Goal: Communication & Community: Ask a question

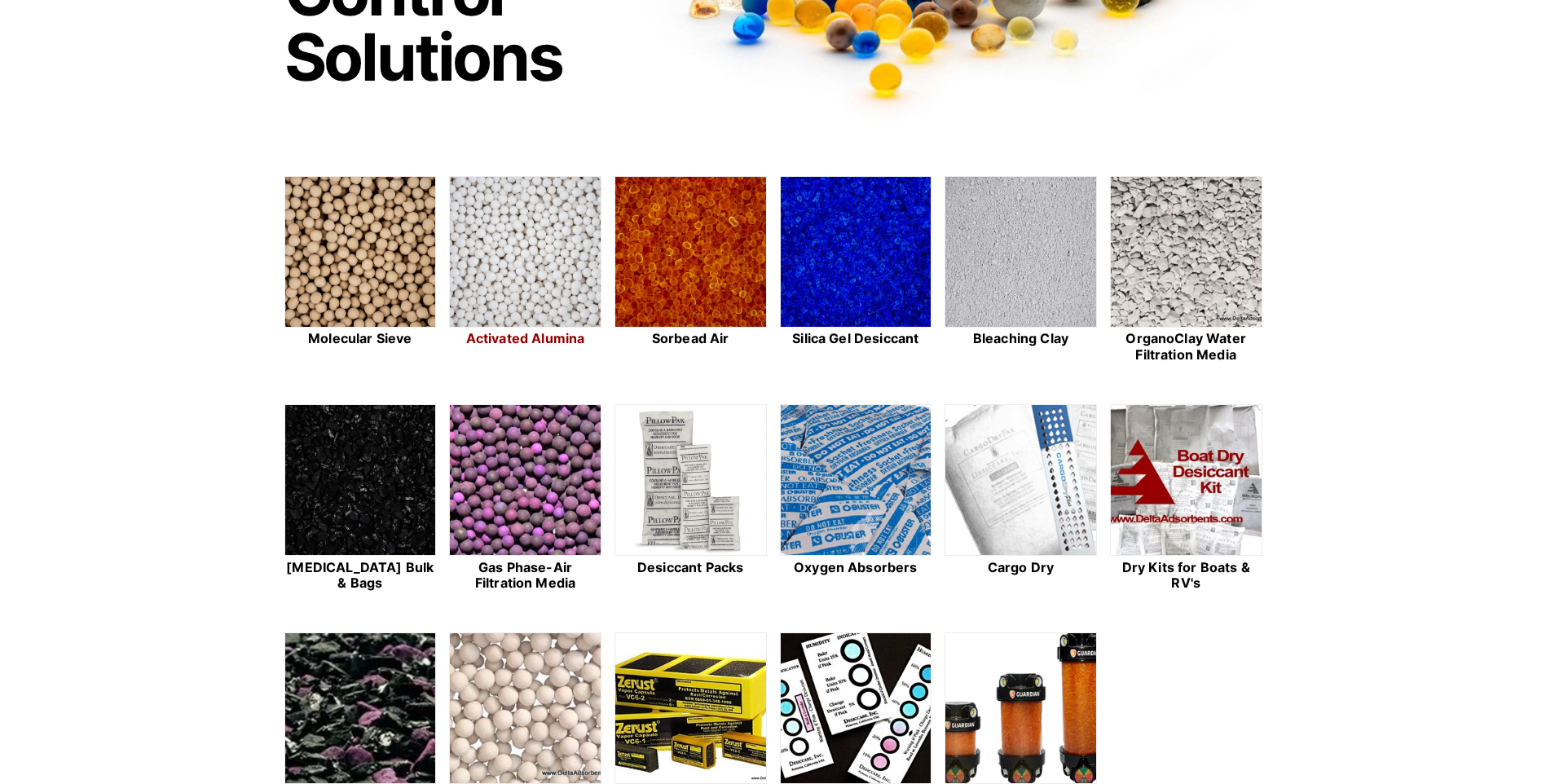
scroll to position [326, 0]
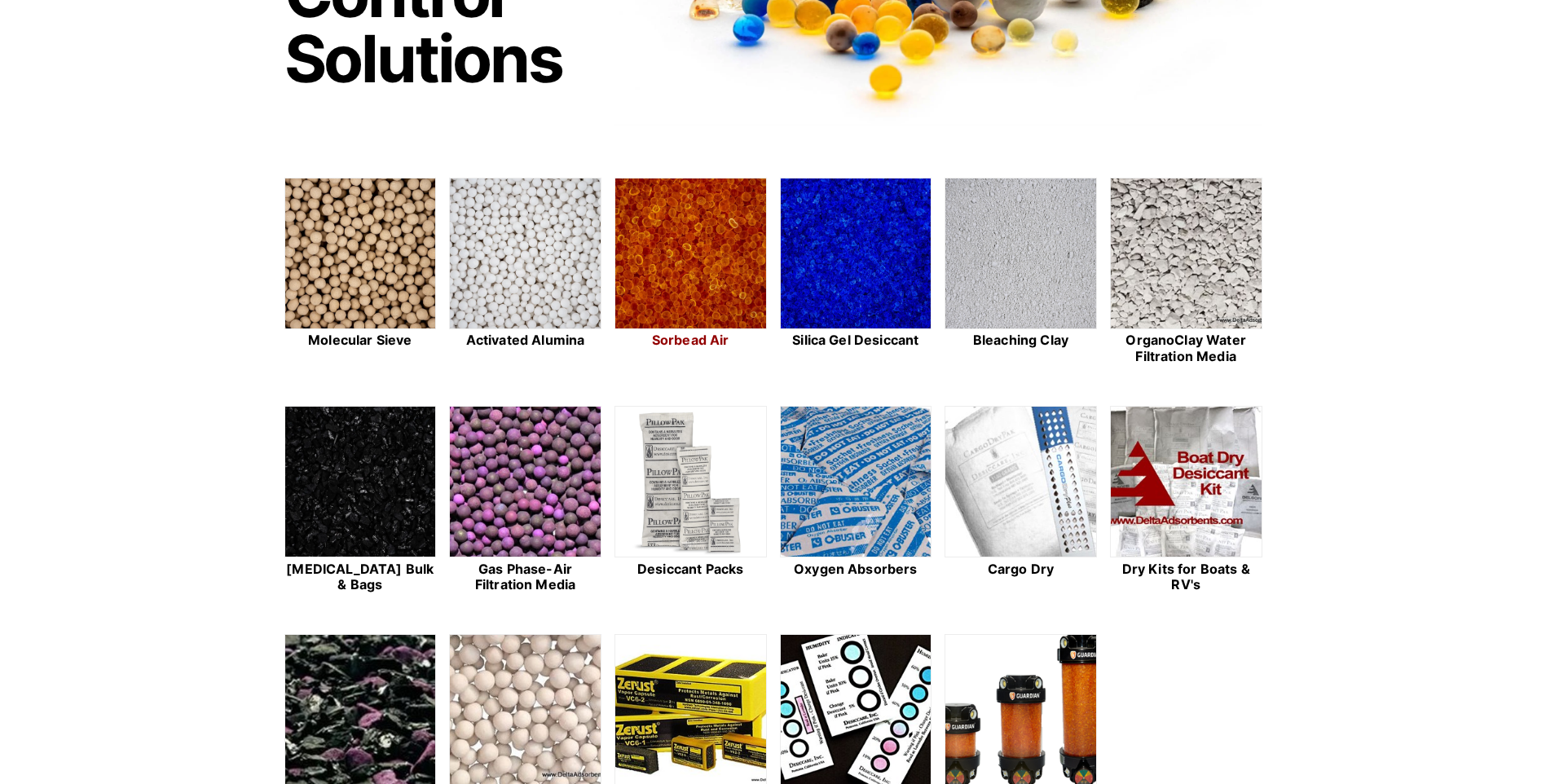
click at [731, 246] on img at bounding box center [690, 254] width 151 height 151
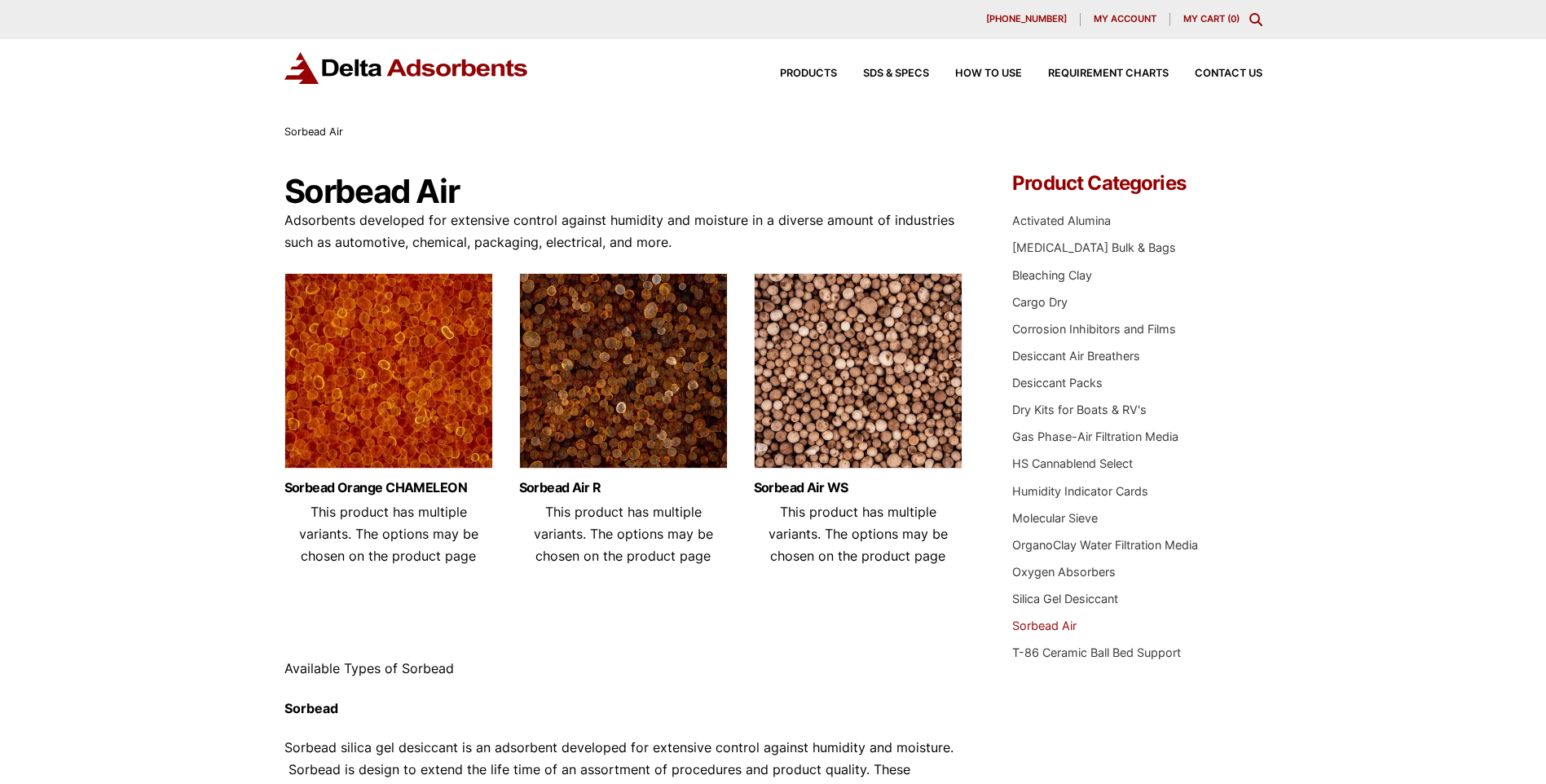
scroll to position [82, 0]
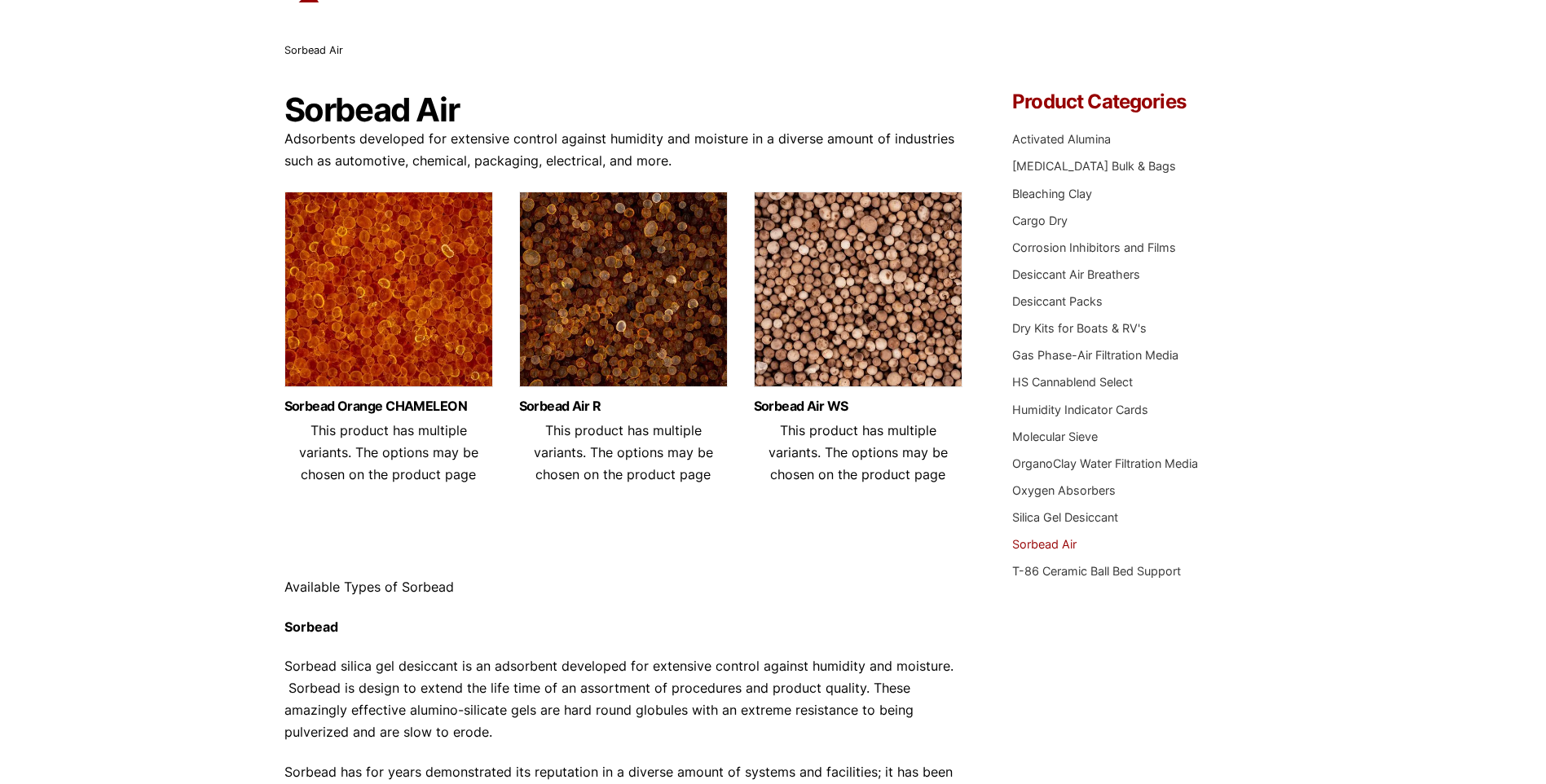
click at [410, 276] on img at bounding box center [388, 293] width 208 height 203
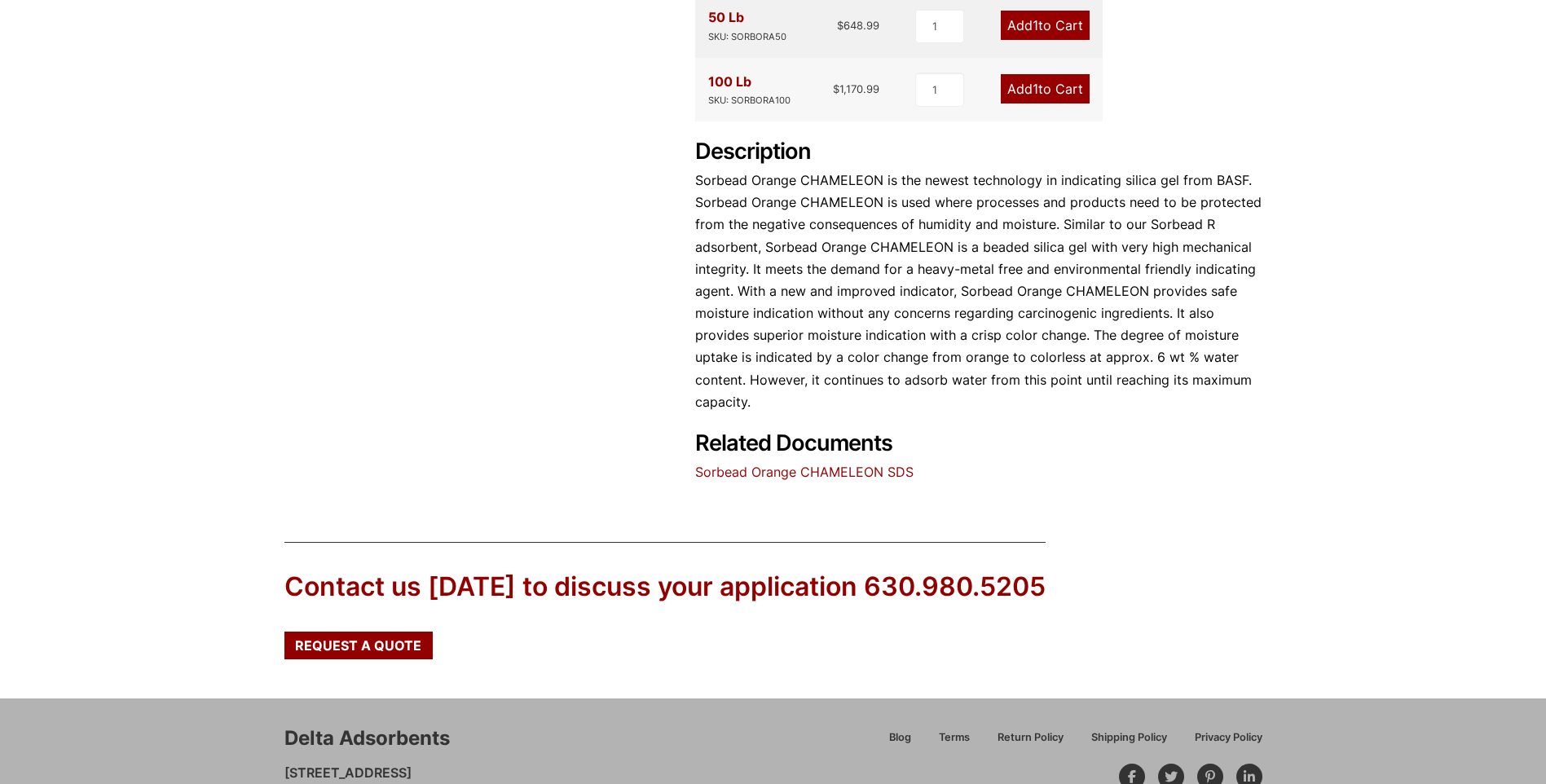
scroll to position [730, 0]
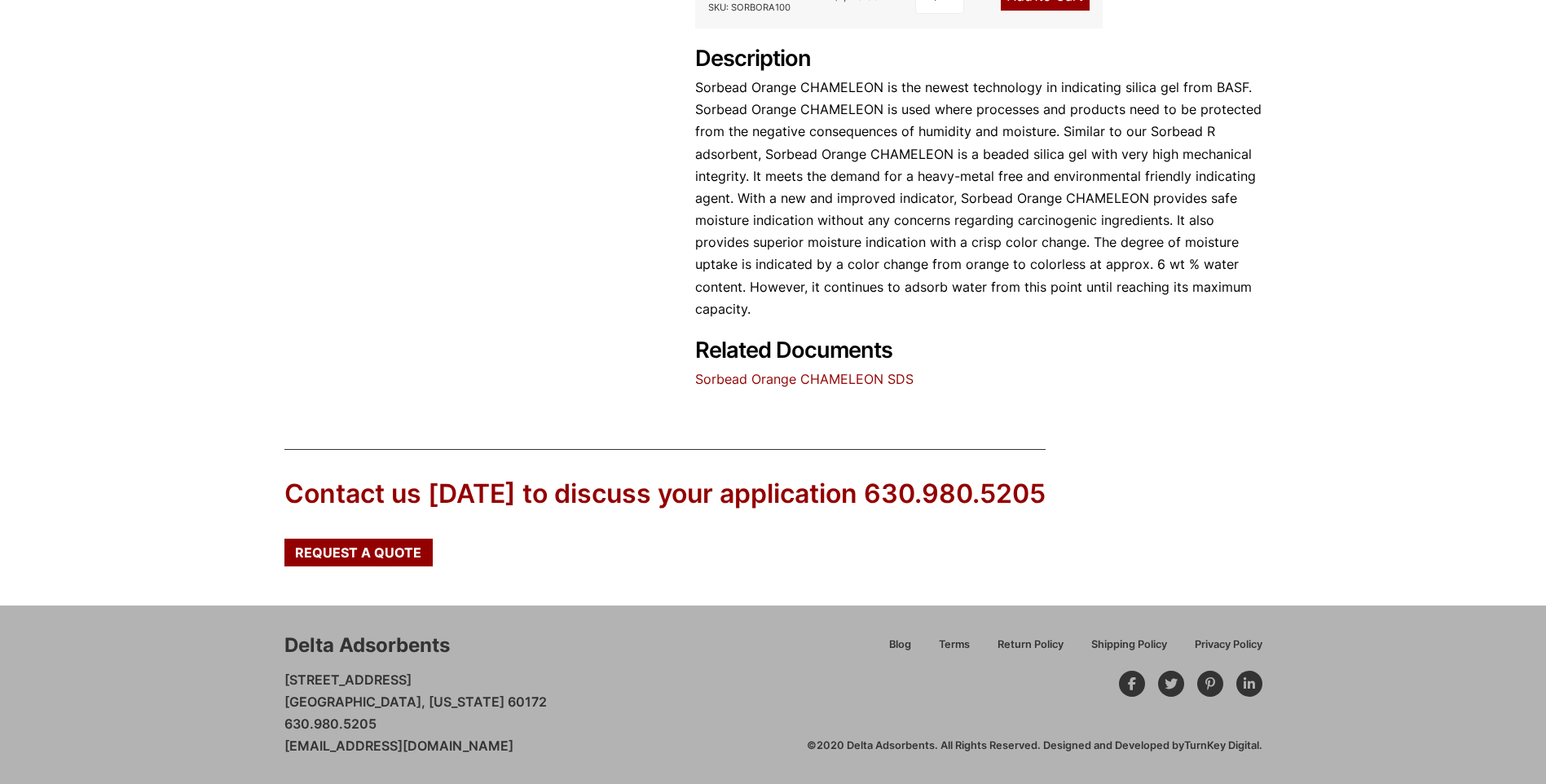
click at [791, 371] on link "Sorbead Orange CHAMELEON SDS" at bounding box center [804, 378] width 219 height 16
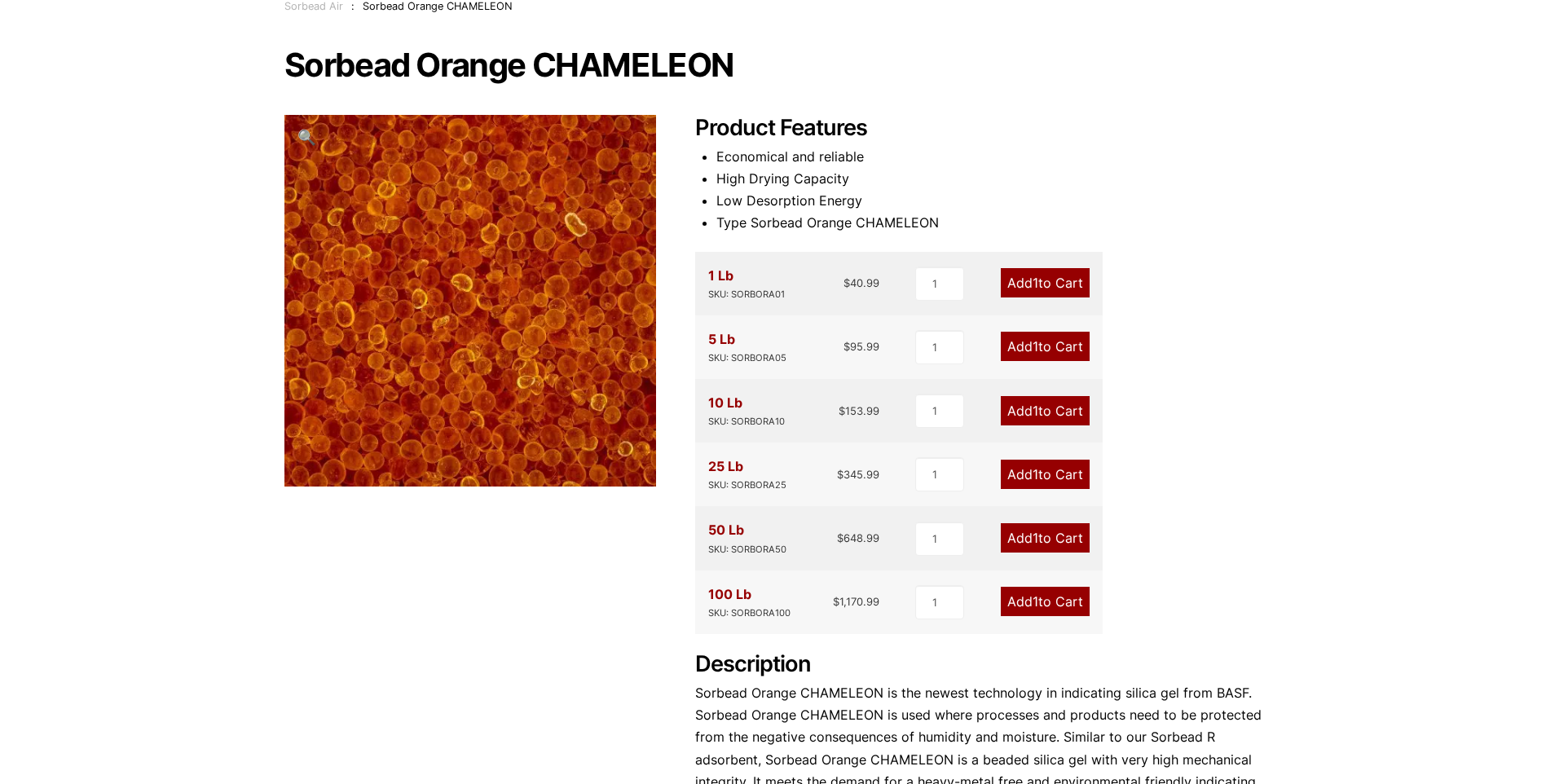
scroll to position [0, 0]
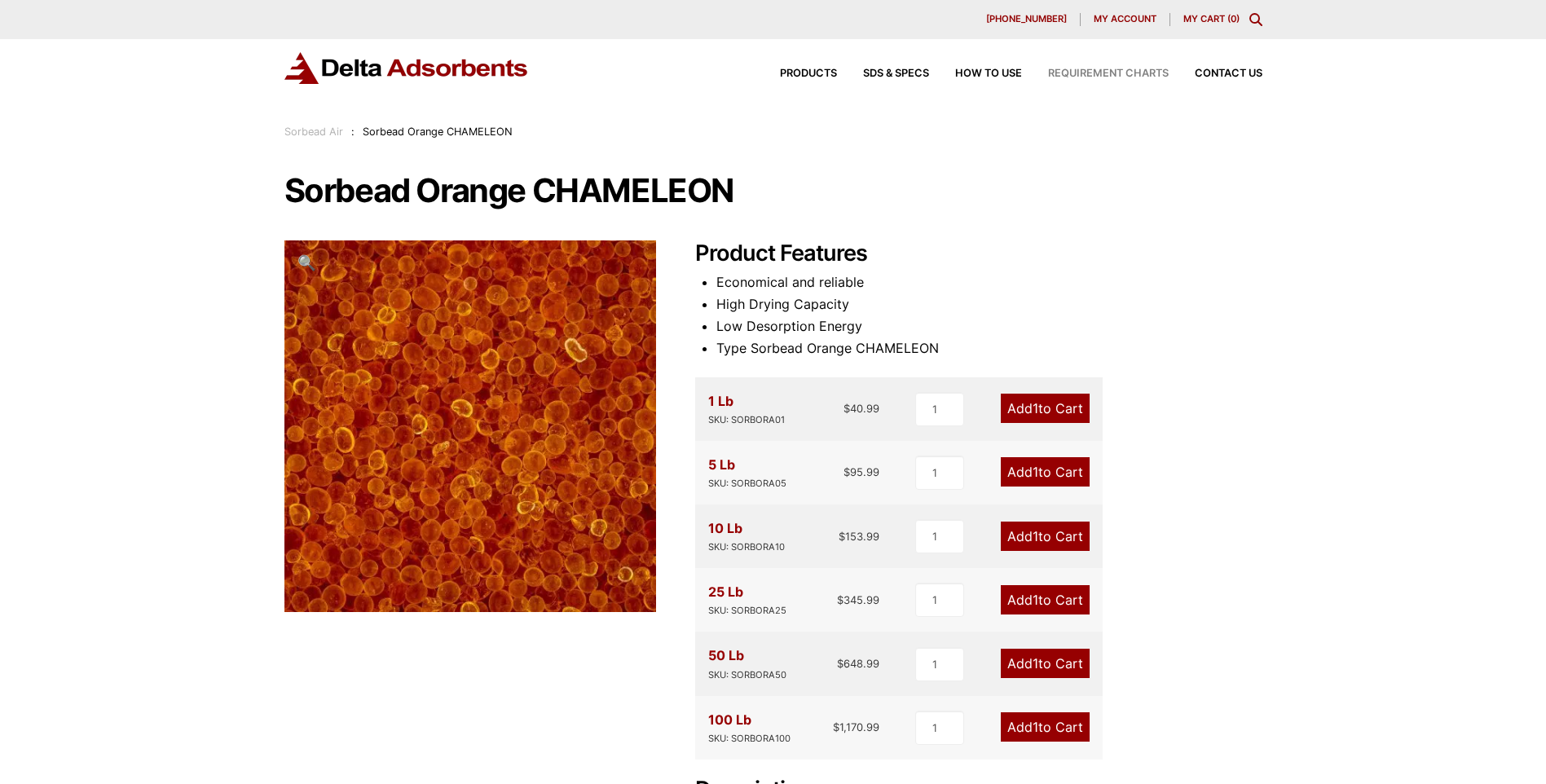
click at [1092, 72] on span "Requirement Charts" at bounding box center [1109, 73] width 121 height 10
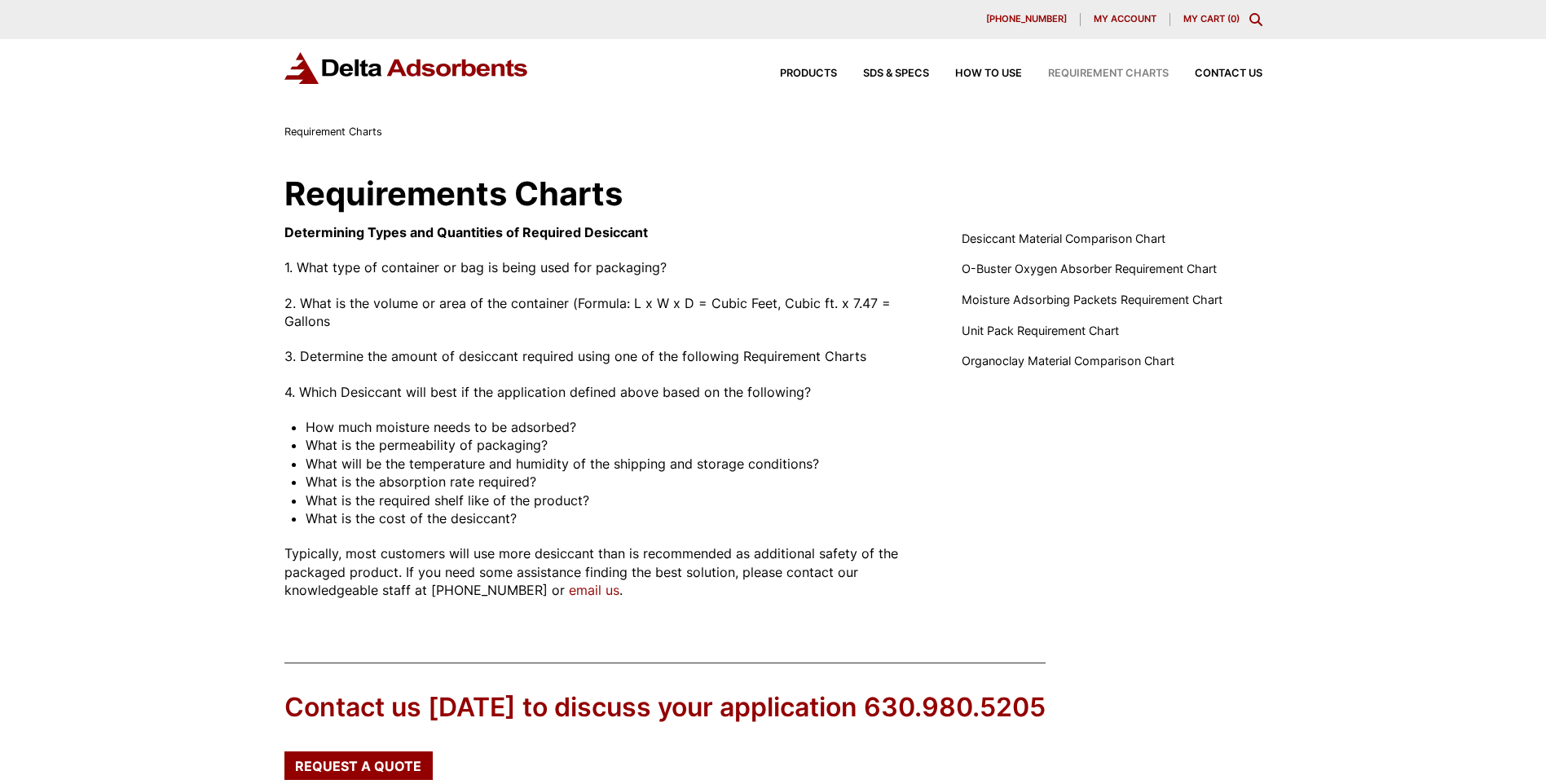
click at [990, 68] on div "Products SDS & SPECS How to Use Requirement Charts Contact Us" at bounding box center [1007, 74] width 522 height 24
click at [989, 76] on span "How to Use" at bounding box center [989, 73] width 67 height 10
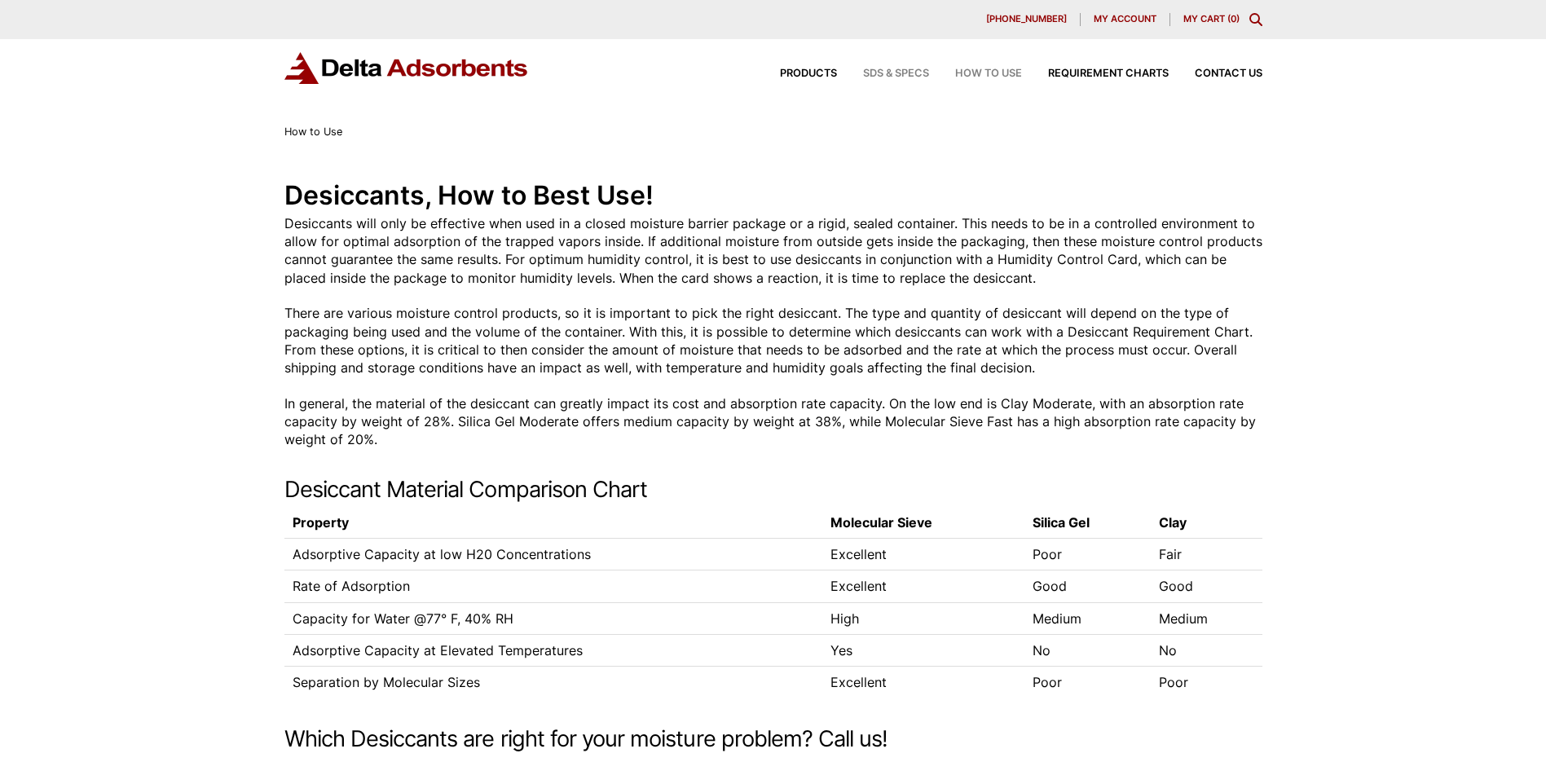
click at [893, 77] on span "SDS & SPECS" at bounding box center [896, 73] width 66 height 10
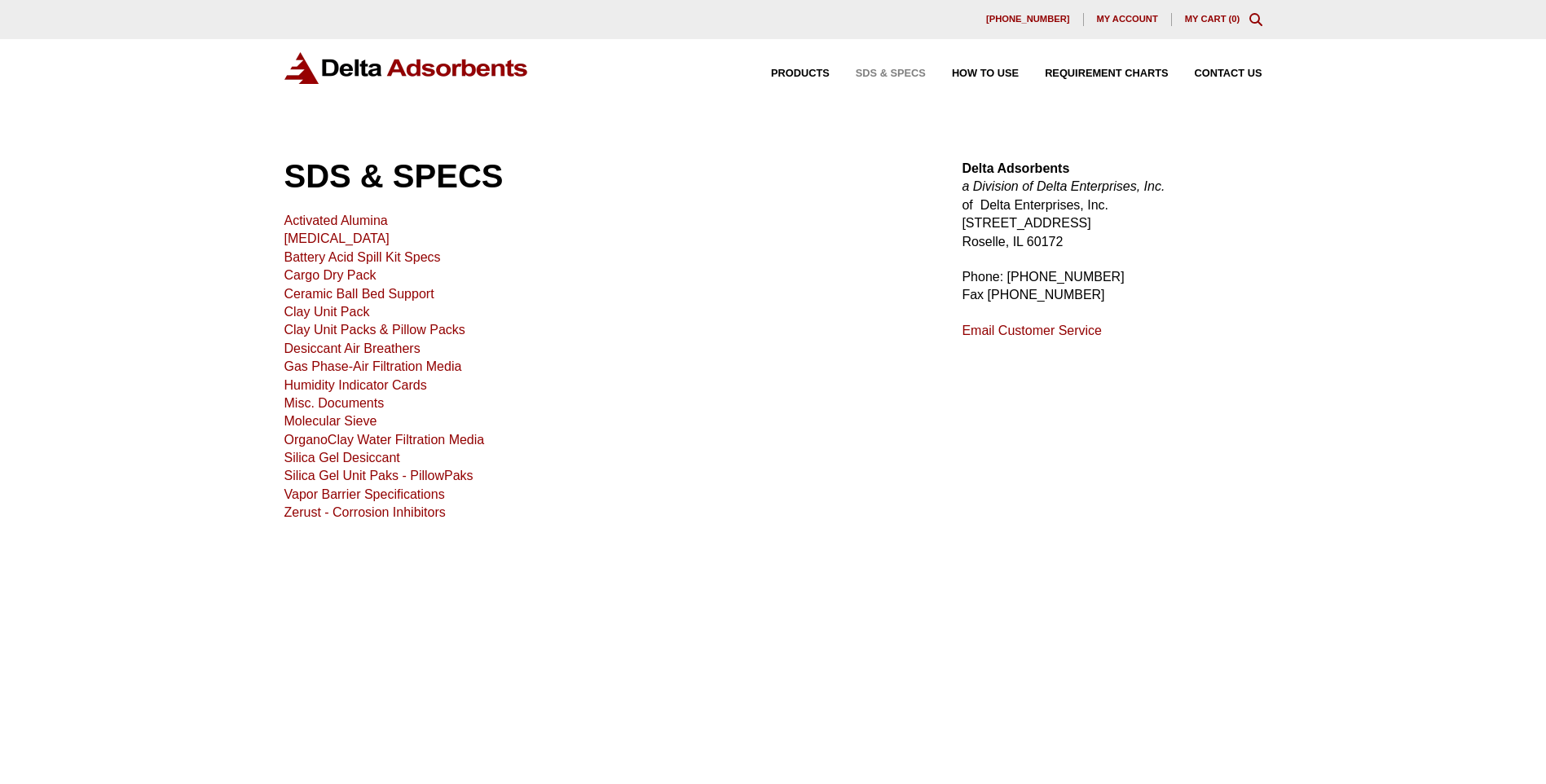
click at [342, 400] on link "Misc. Documents" at bounding box center [334, 403] width 100 height 14
click at [357, 345] on link "Desiccant Air Breathers" at bounding box center [352, 348] width 136 height 14
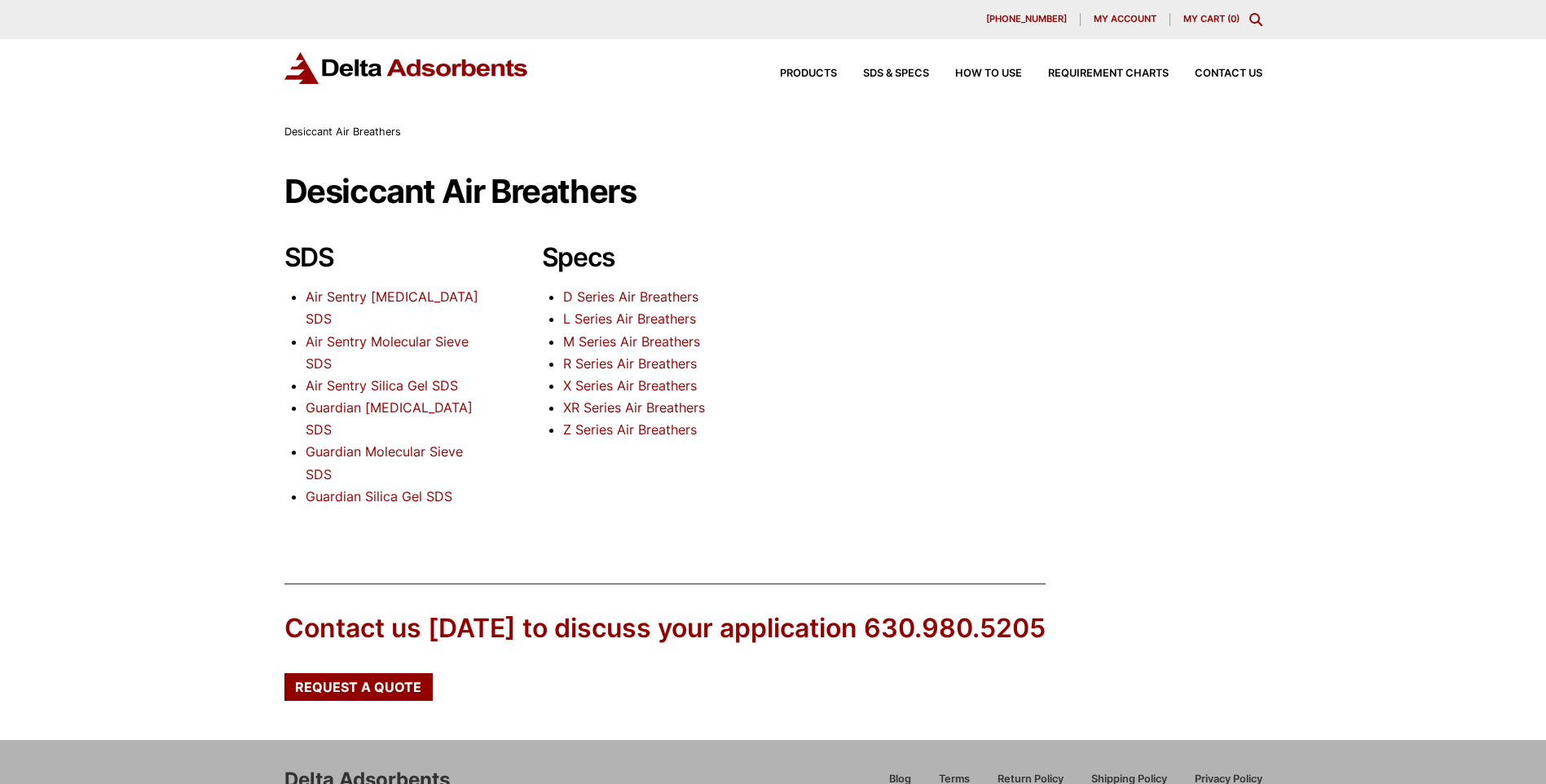
click at [614, 360] on link "R Series Air Breathers" at bounding box center [630, 363] width 134 height 16
click at [1223, 72] on span "Contact Us" at bounding box center [1229, 73] width 68 height 10
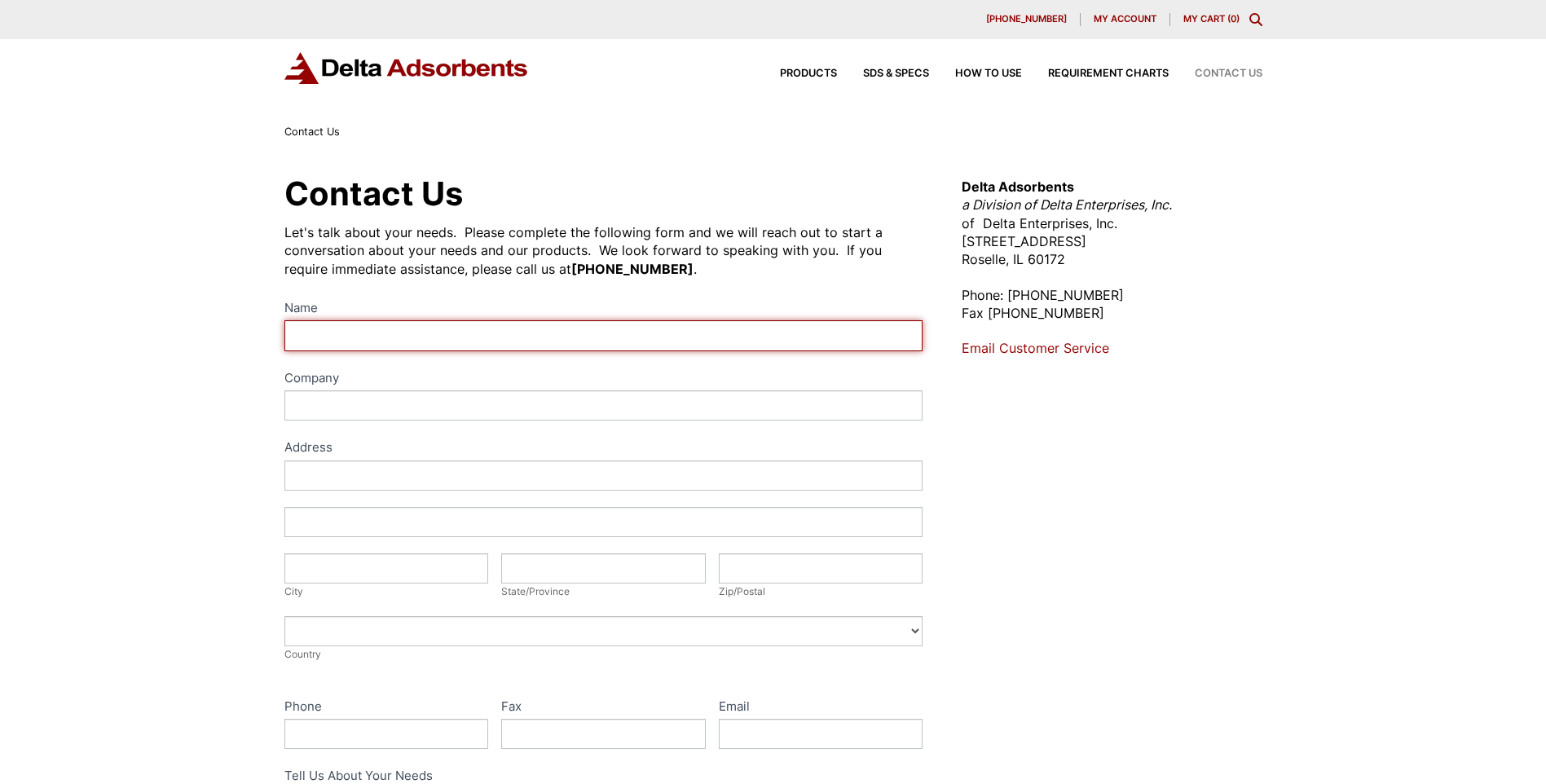
click at [311, 332] on input "Name" at bounding box center [603, 334] width 639 height 30
type input "[PERSON_NAME]"
type input "NAES [GEOGRAPHIC_DATA]"
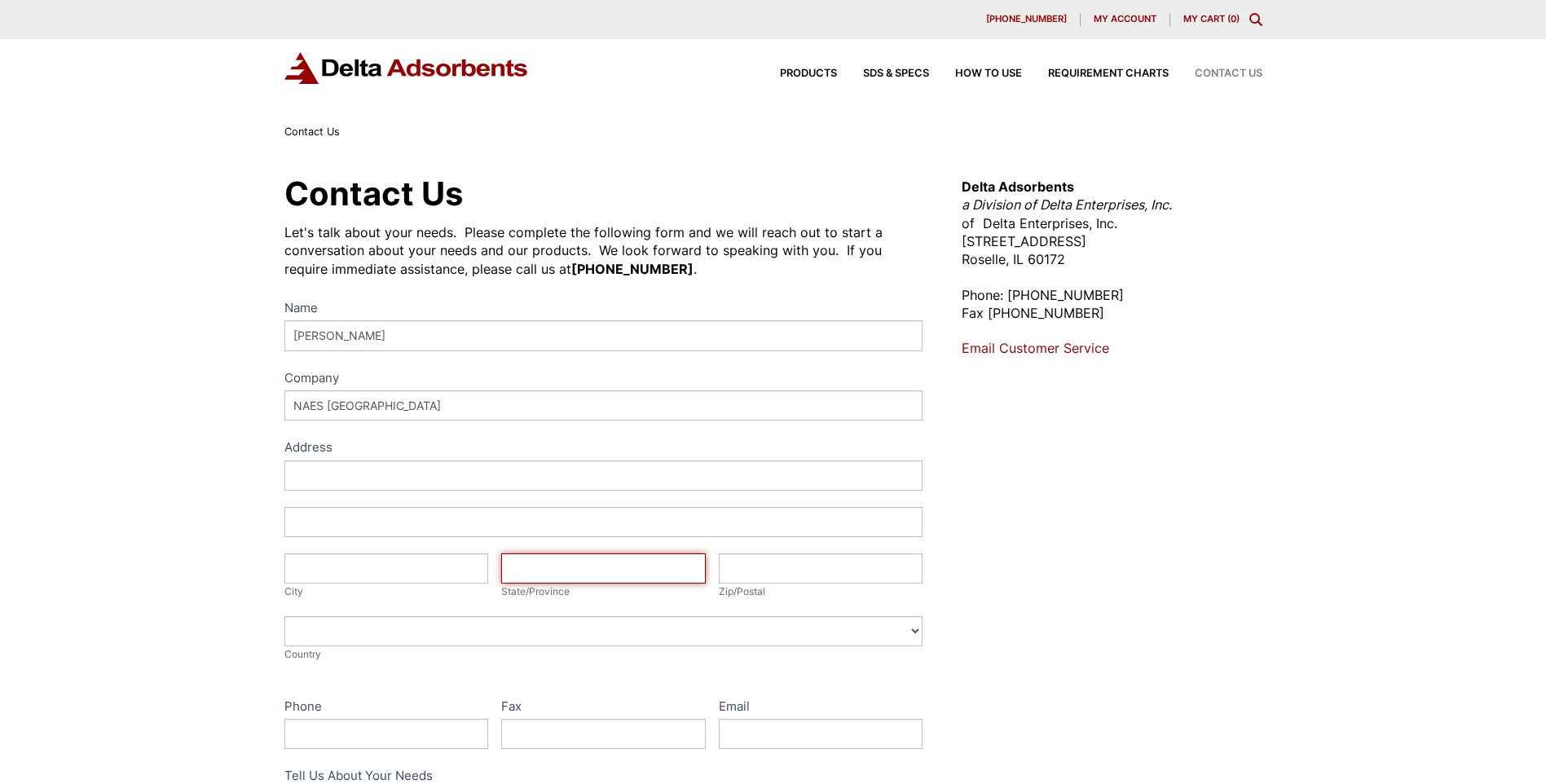
type input "[GEOGRAPHIC_DATA]"
type input "T7E3B9"
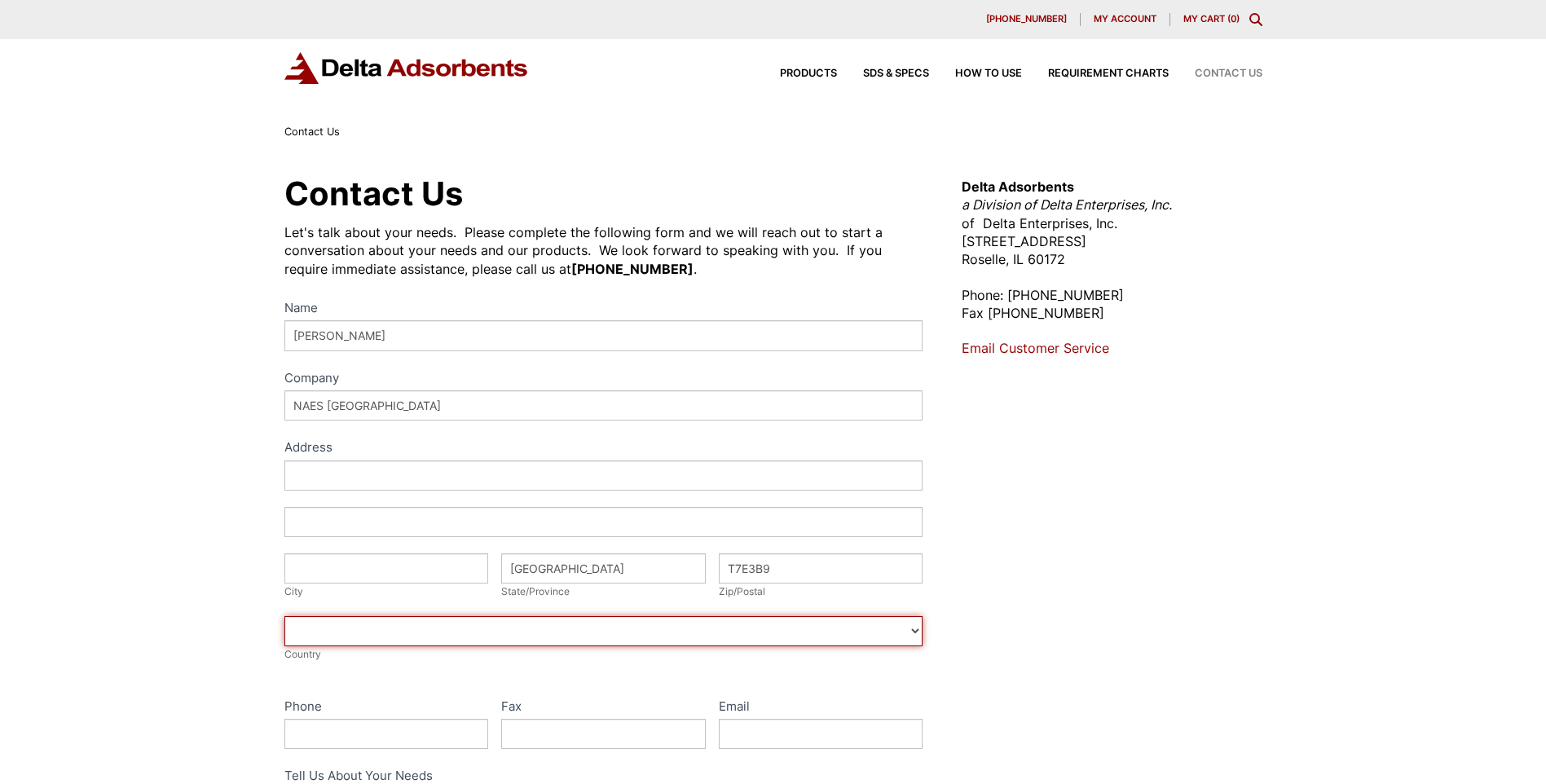
select select "Canada"
type input "5877857270"
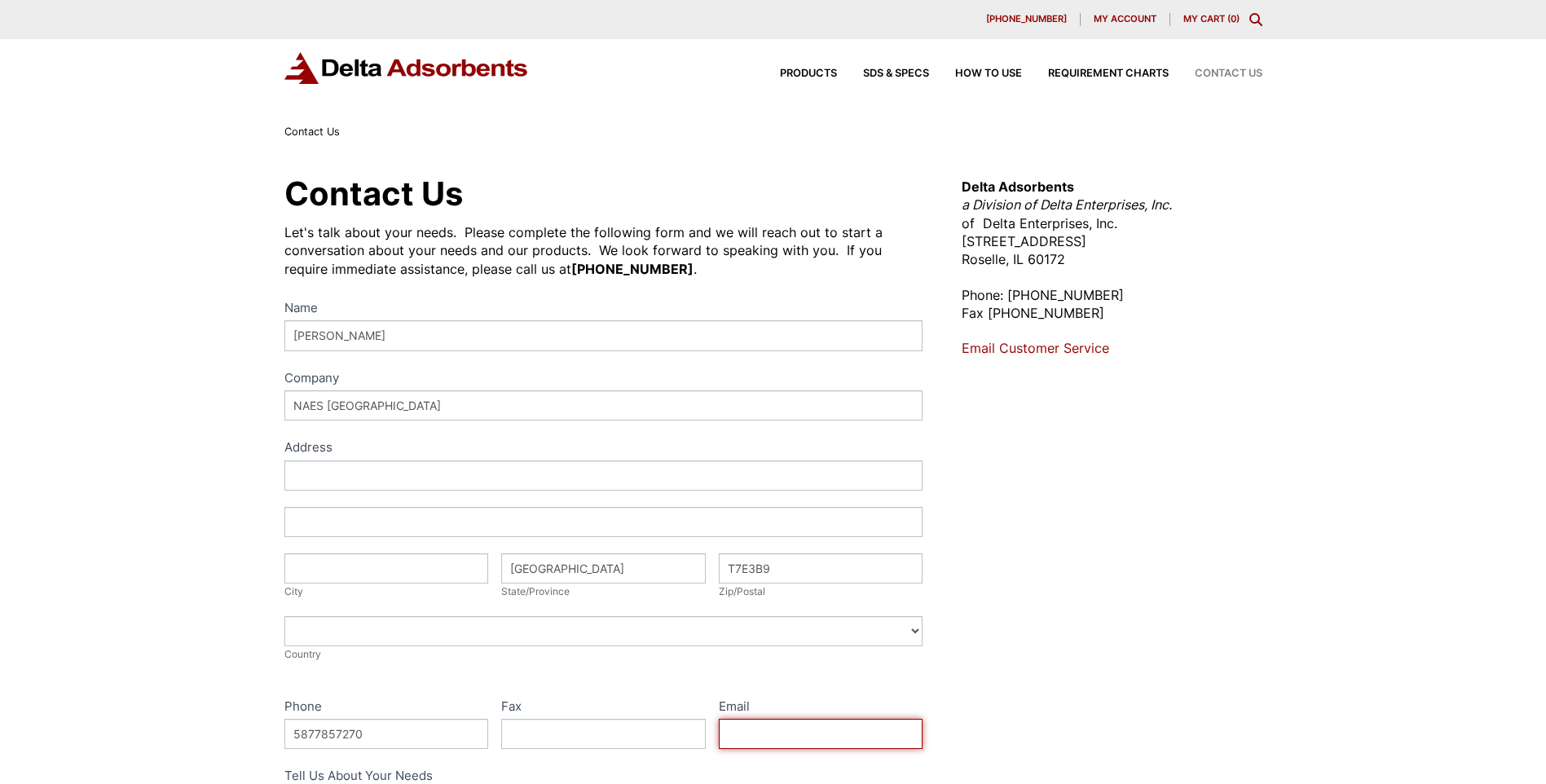
type input "brad.faryna@naes.com"
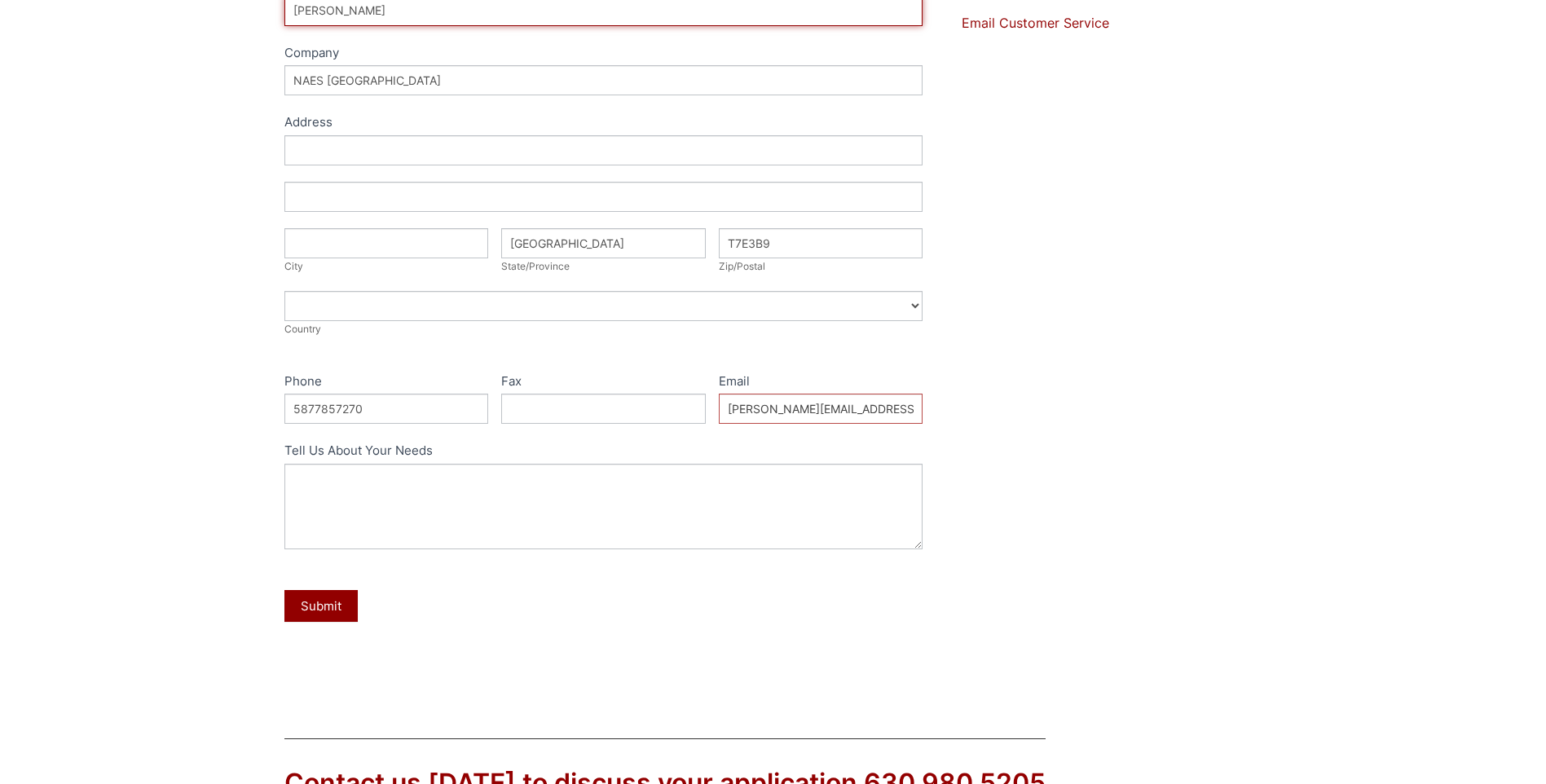
scroll to position [326, 0]
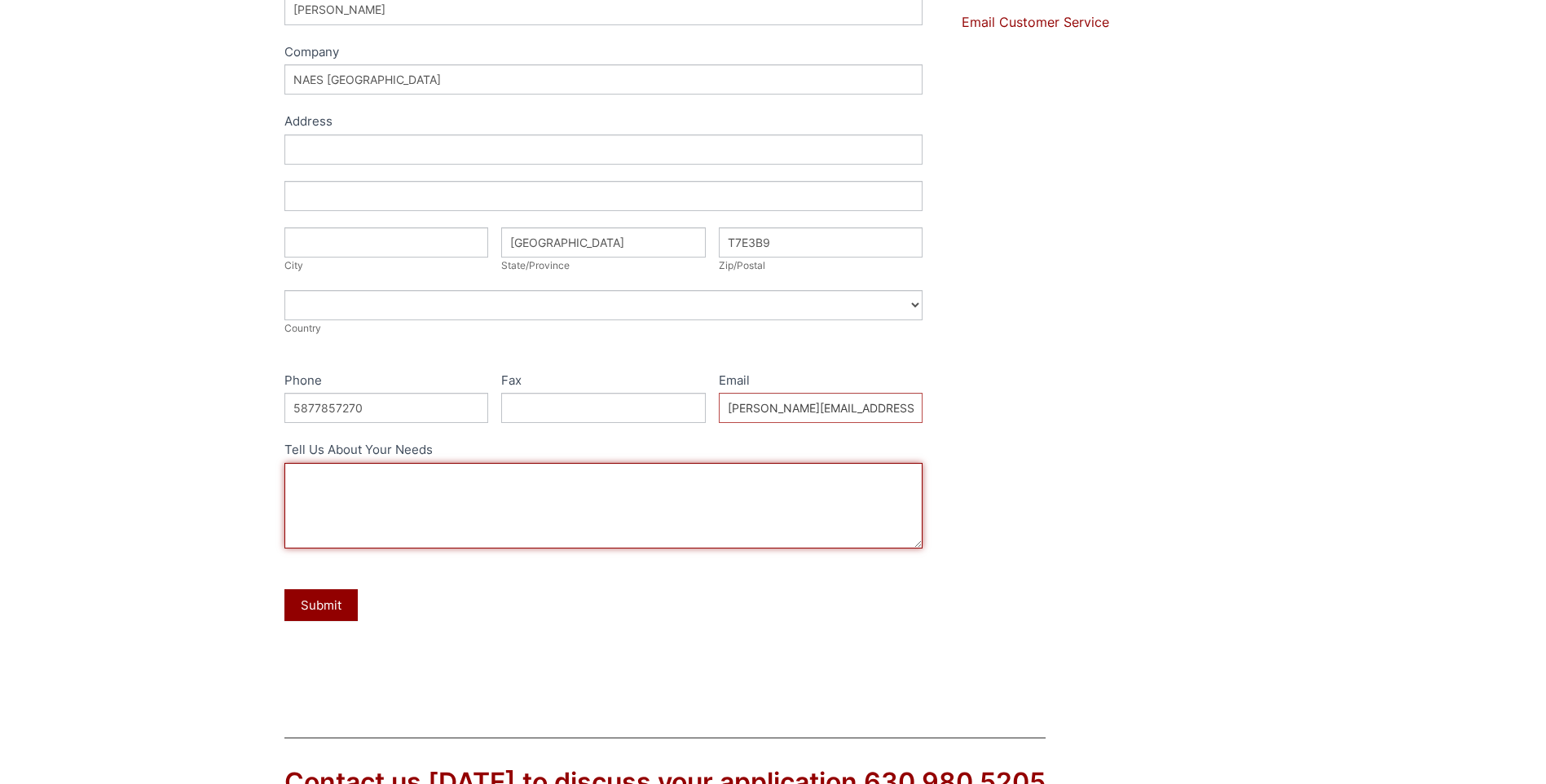
click at [451, 497] on textarea "Tell Us About Your Needs" at bounding box center [603, 505] width 639 height 86
drag, startPoint x: 591, startPoint y: 514, endPoint x: 633, endPoint y: 517, distance: 42.1
click at [611, 516] on textarea "Hello, We are utilizing Sorbead Orange Chameleon 2050 in our hydrogen dryer pac…" at bounding box center [603, 505] width 639 height 86
click at [608, 524] on textarea "Hello, We are utilizing Sorbead Orange Chameleon 2050 in our hydrogen dryer pac…" at bounding box center [603, 505] width 639 height 86
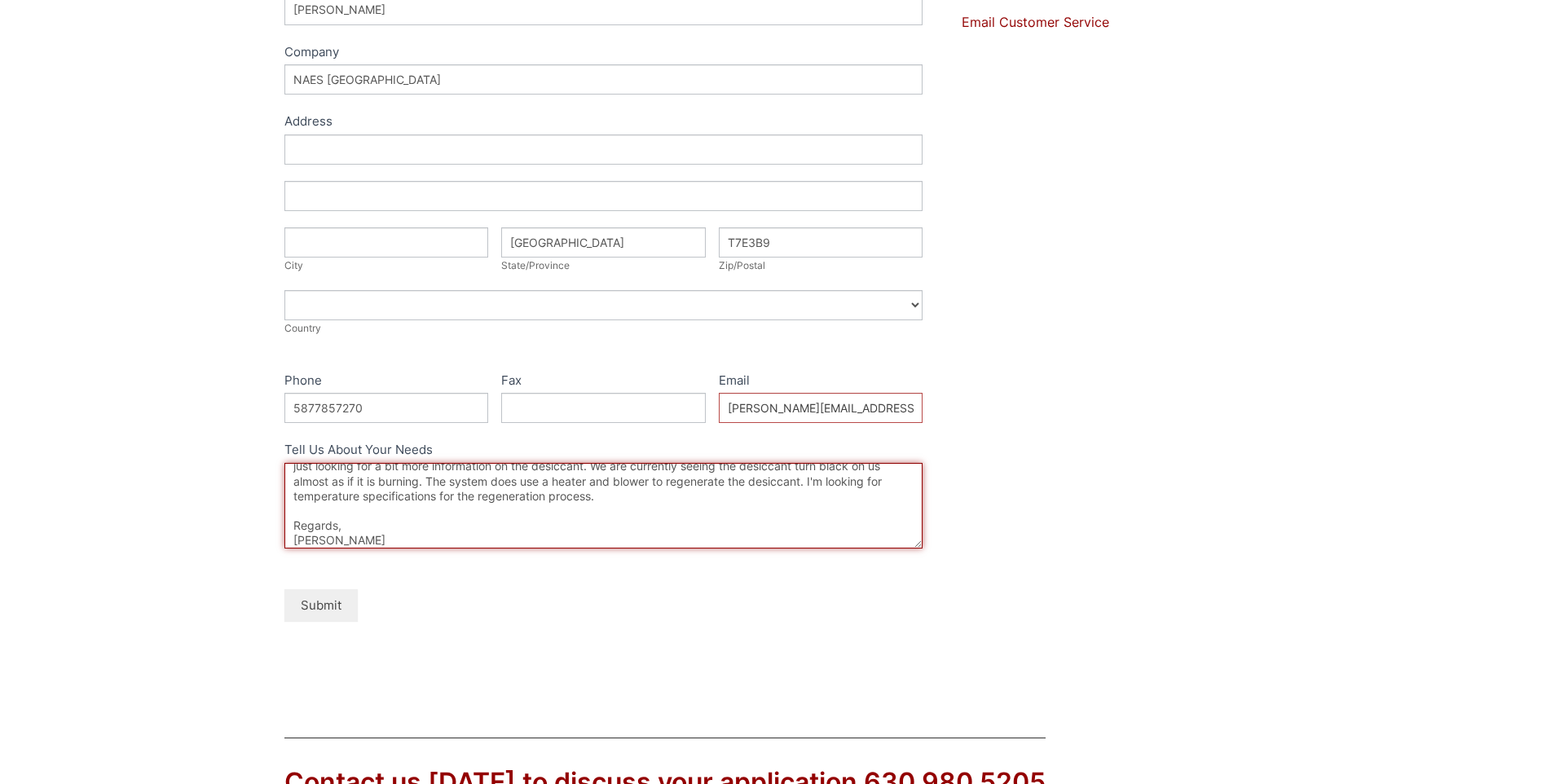
type textarea "Hello, We are utilizing Sorbead Orange Chameleon 2050 in our hydrogen dryer pac…"
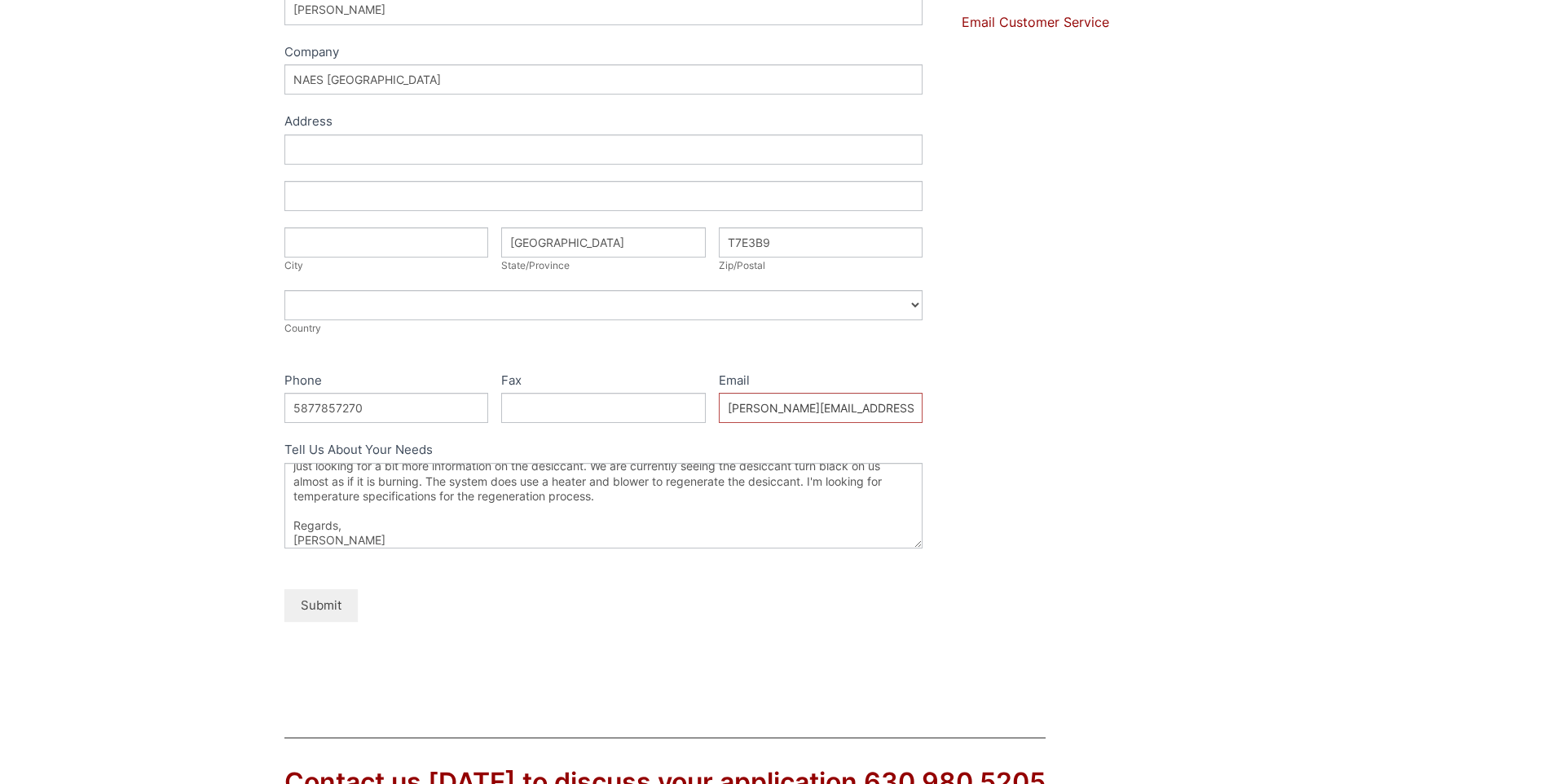
click at [336, 609] on button "Submit" at bounding box center [321, 605] width 73 height 31
